Goal: Task Accomplishment & Management: Manage account settings

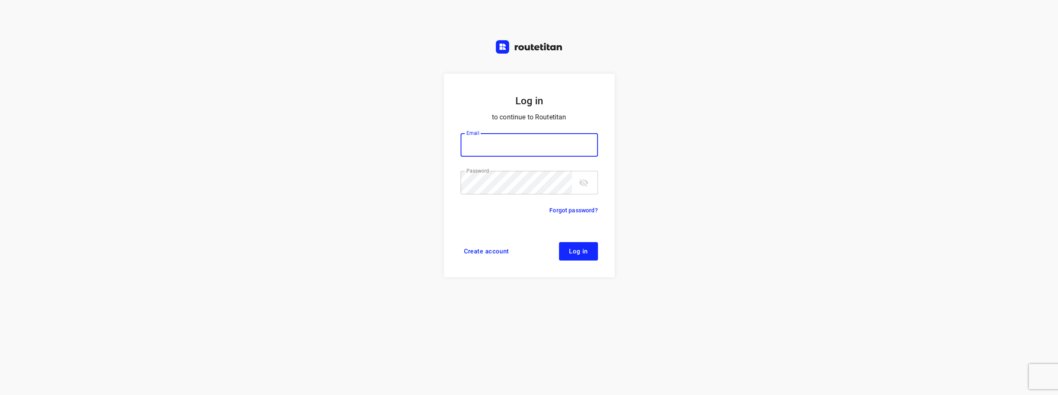
type input "[EMAIL_ADDRESS][DOMAIN_NAME]"
click at [580, 182] on icon "toggle password visibility" at bounding box center [583, 183] width 9 height 8
click at [578, 261] on form "Log in to continue to Routetitan Email [EMAIL_ADDRESS][DOMAIN_NAME] Email ​ Pas…" at bounding box center [529, 175] width 171 height 203
click at [579, 252] on span "Log in" at bounding box center [578, 251] width 19 height 7
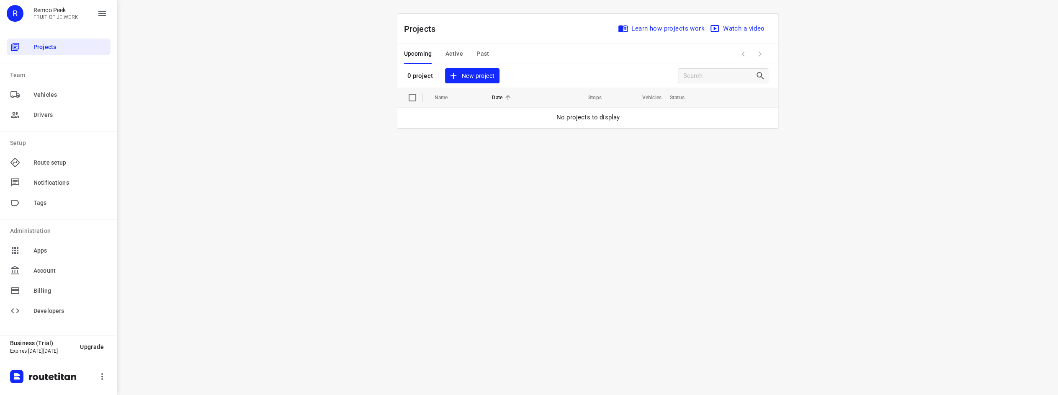
click at [455, 55] on span "Active" at bounding box center [455, 54] width 18 height 10
click at [34, 120] on div "Drivers" at bounding box center [59, 114] width 104 height 17
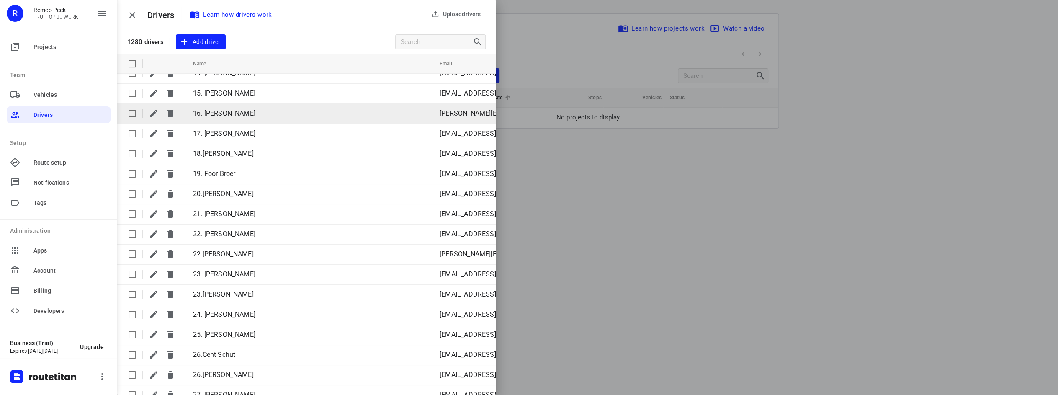
scroll to position [293, 0]
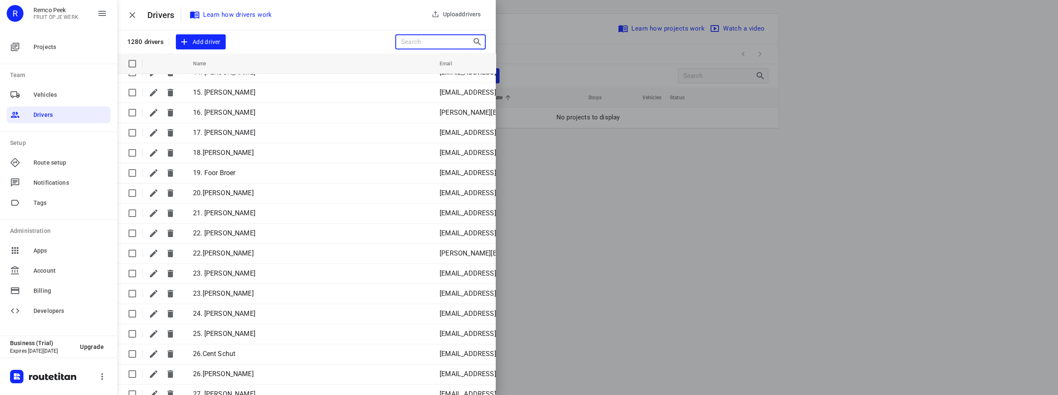
click at [434, 40] on input "Search drivers" at bounding box center [436, 42] width 71 height 13
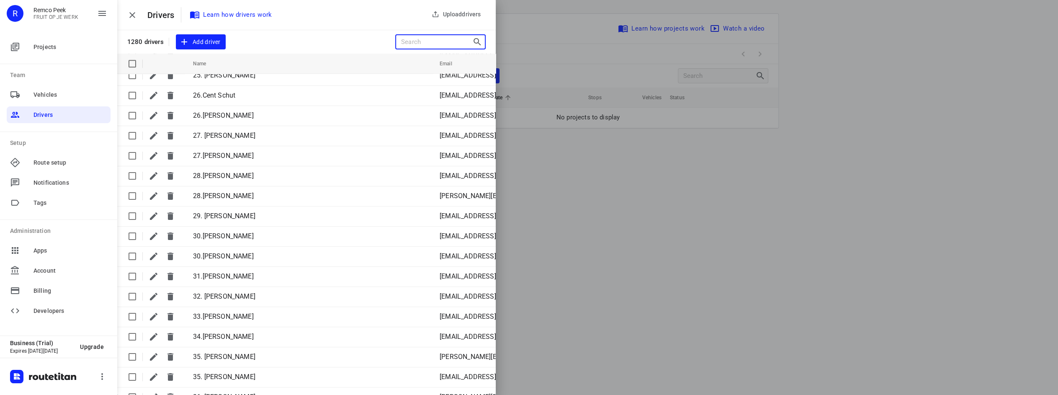
scroll to position [586, 0]
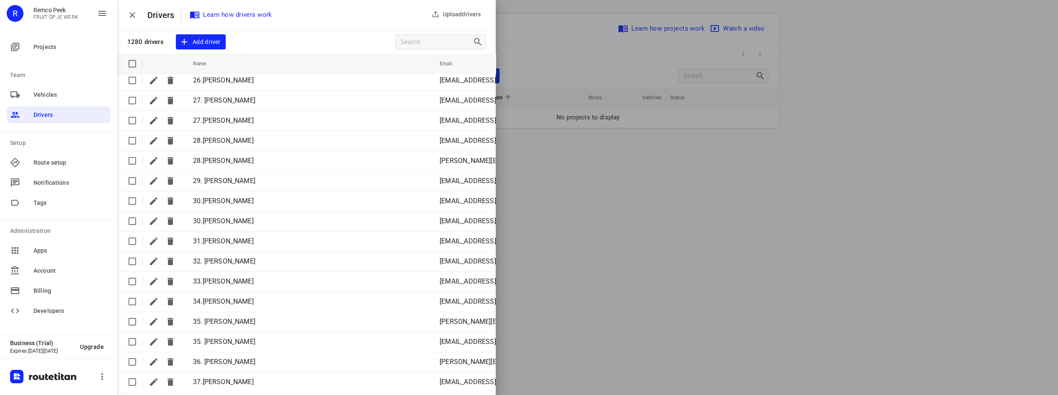
click at [276, 62] on th "Name" at bounding box center [309, 64] width 248 height 20
click at [206, 66] on span "Name" at bounding box center [205, 64] width 24 height 10
click at [208, 66] on icon at bounding box center [212, 64] width 8 height 8
click at [211, 66] on icon at bounding box center [212, 64] width 8 height 8
click at [211, 64] on icon at bounding box center [212, 64] width 8 height 8
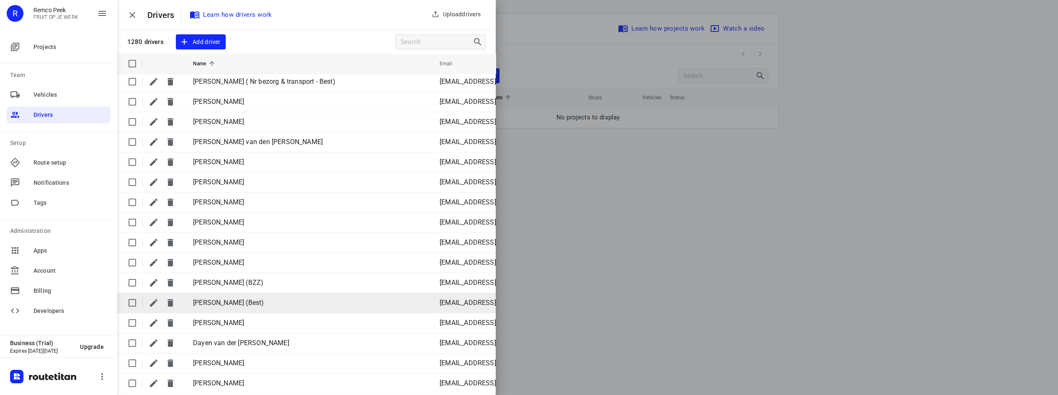
scroll to position [19348, 0]
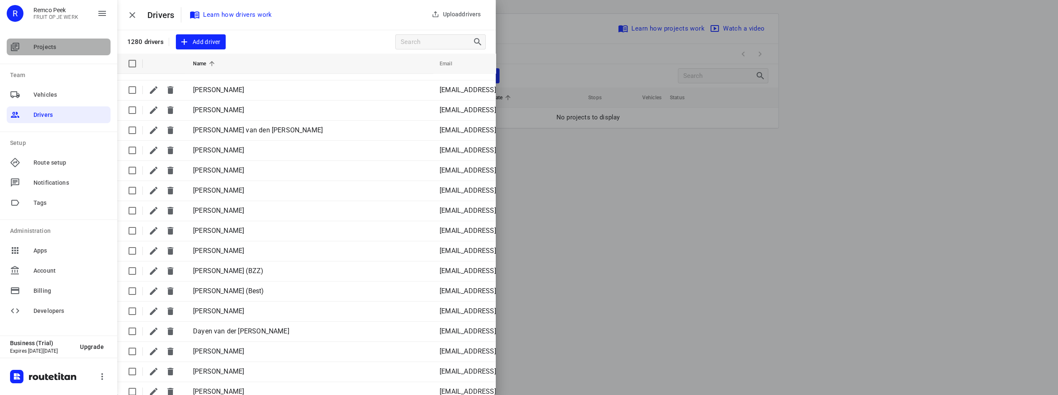
click at [58, 43] on span "Projects" at bounding box center [70, 47] width 74 height 9
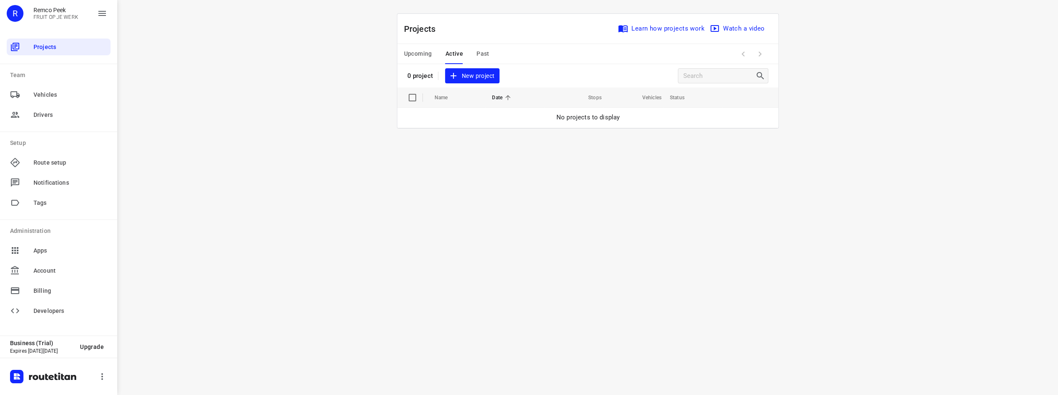
click at [486, 55] on span "Past" at bounding box center [482, 54] width 13 height 10
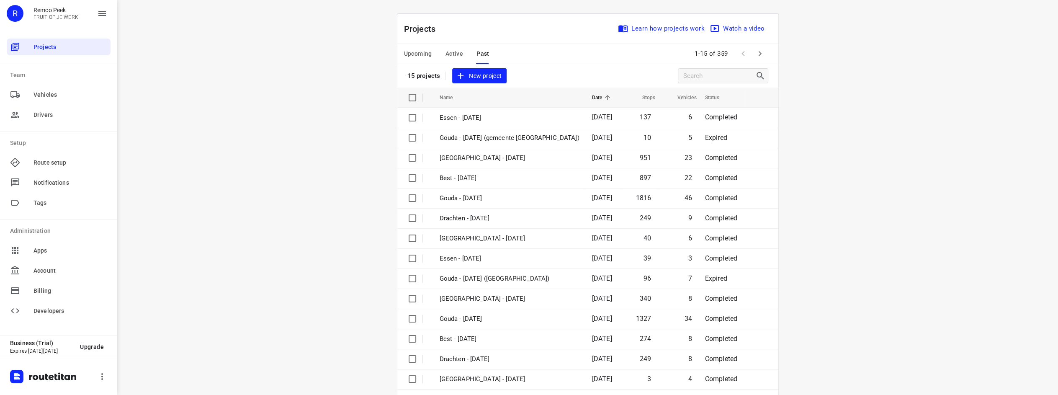
click at [889, 299] on div "i © 2025 Routetitan , © Stadia Maps , © OpenMapTiles © OpenStreetMap contributo…" at bounding box center [587, 197] width 941 height 395
